Goal: Entertainment & Leisure: Consume media (video, audio)

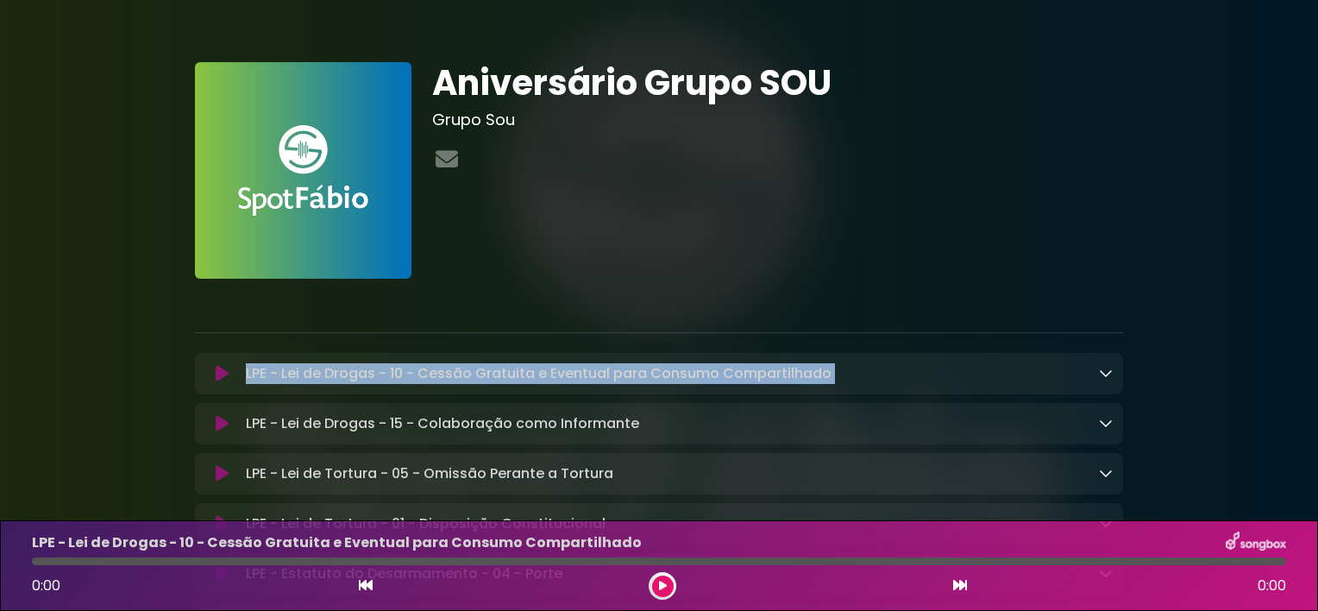
drag, startPoint x: 1307, startPoint y: 328, endPoint x: 1319, endPoint y: 346, distance: 21.8
click at [1317, 346] on html "× Aniversário Grupo SOU Grupo Sou" at bounding box center [659, 305] width 1318 height 611
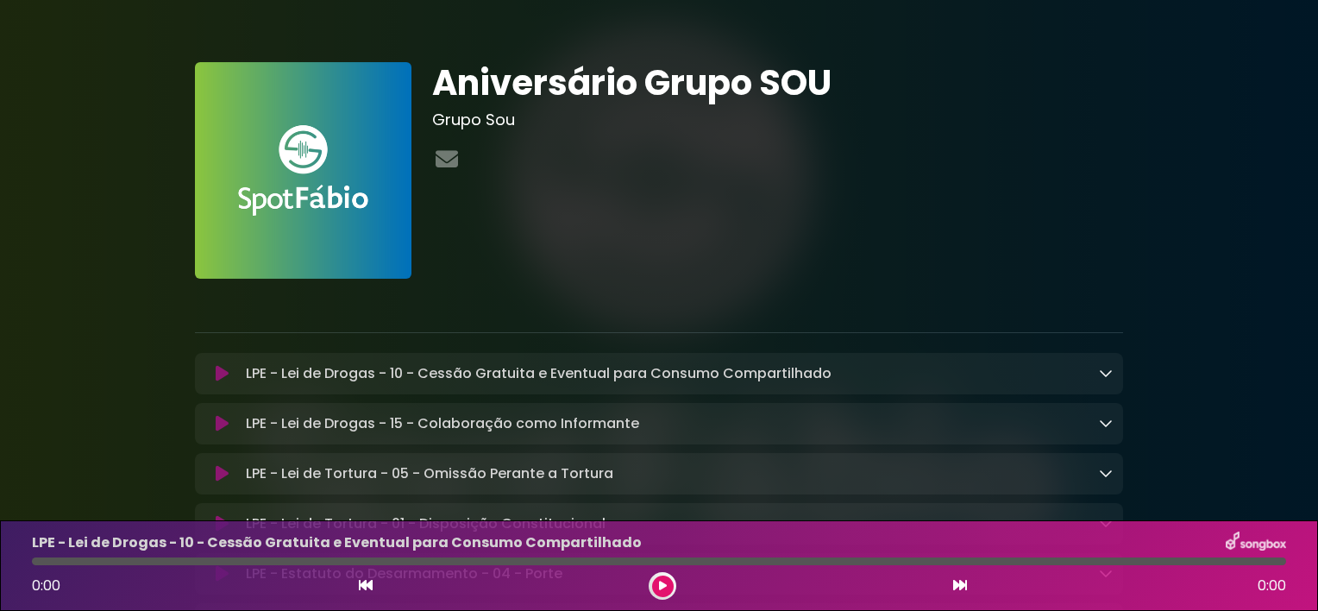
click at [1317, 232] on html "× Aniversário Grupo SOU Grupo Sou" at bounding box center [659, 305] width 1318 height 611
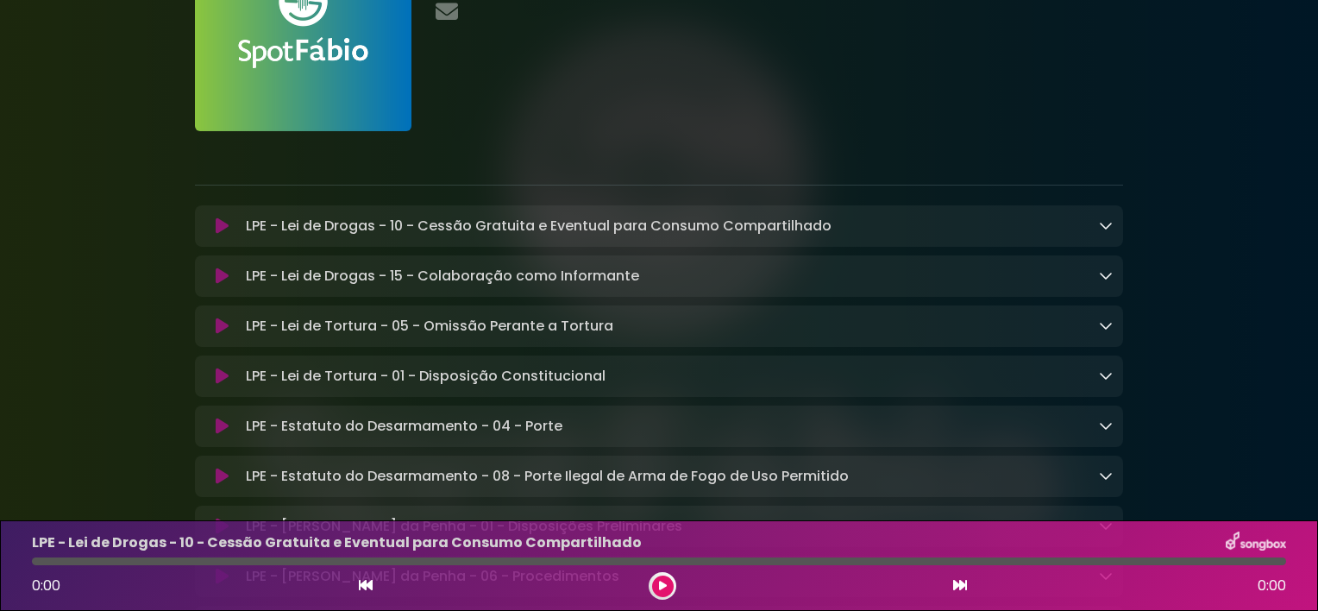
scroll to position [58, 0]
